Goal: Check status: Check status

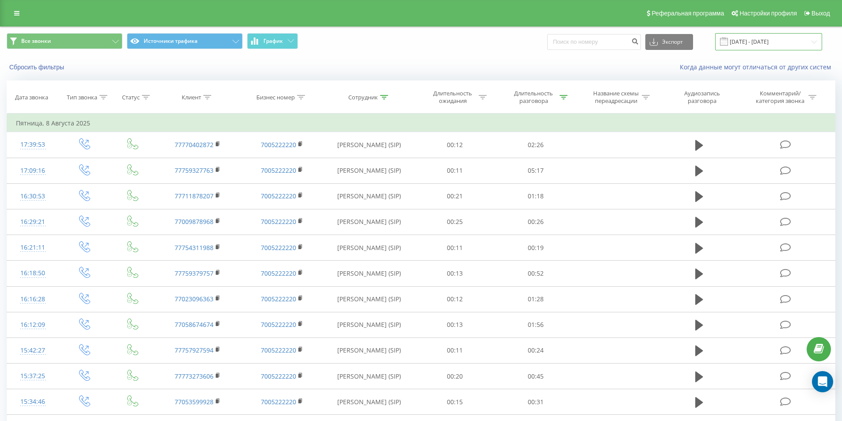
click at [741, 44] on input "08.08.2025 - 08.08.2025" at bounding box center [768, 41] width 107 height 17
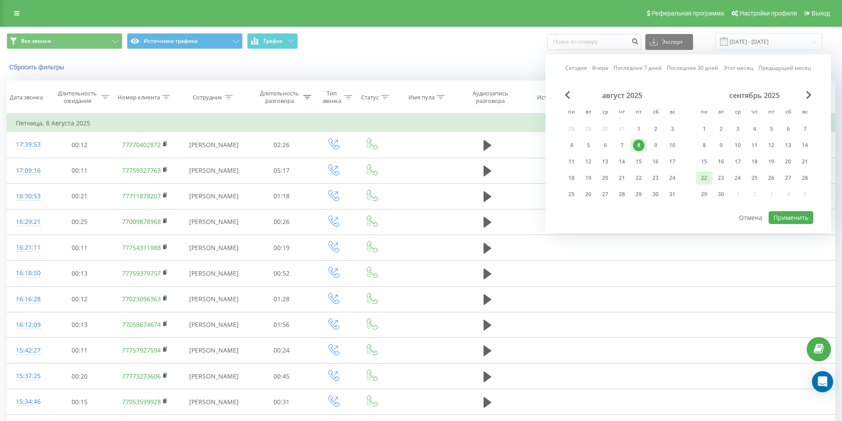
click at [707, 182] on div "22" at bounding box center [704, 177] width 11 height 11
click at [797, 218] on button "Применить" at bounding box center [791, 217] width 45 height 13
type input "[DATE] - [DATE]"
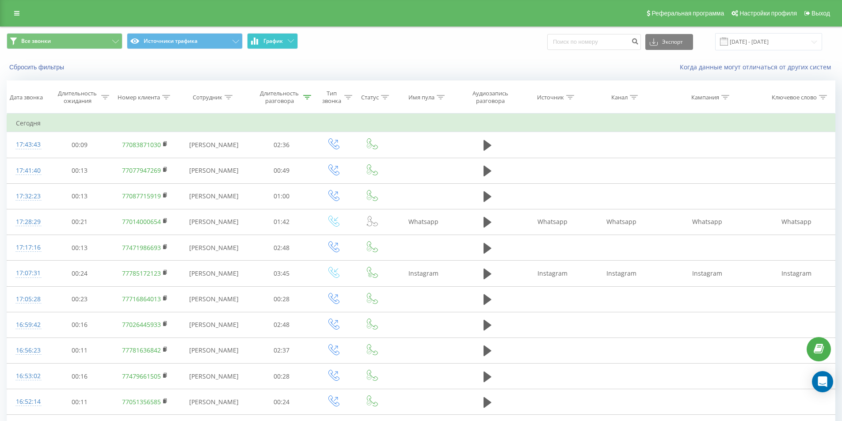
click at [295, 40] on button "График" at bounding box center [272, 41] width 51 height 16
